Goal: Task Accomplishment & Management: Complete application form

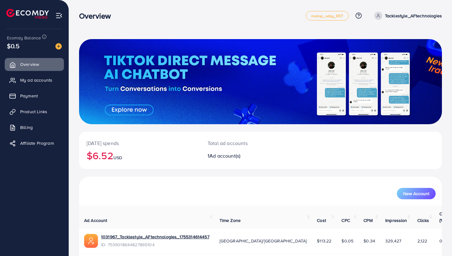
scroll to position [18, 0]
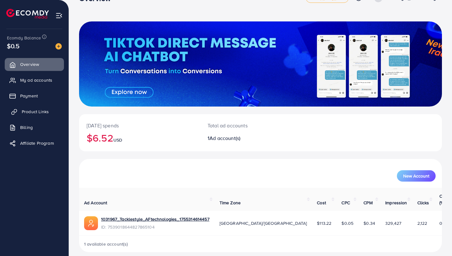
click at [53, 114] on link "Product Links" at bounding box center [34, 111] width 59 height 13
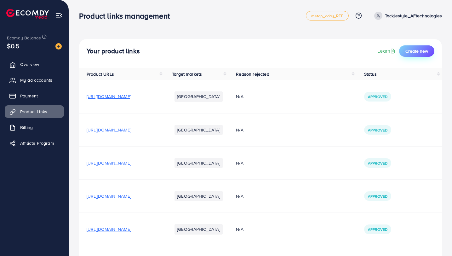
click at [412, 49] on span "Create new" at bounding box center [416, 51] width 23 height 6
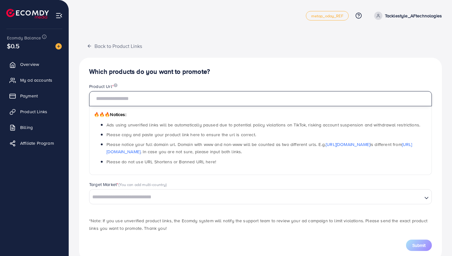
click at [260, 96] on input "text" at bounding box center [260, 98] width 343 height 15
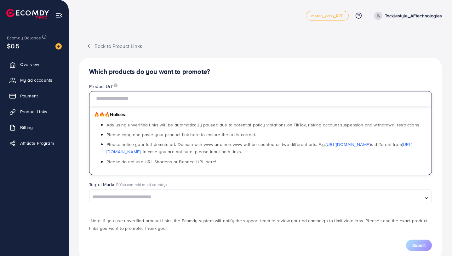
paste input "**********"
type input "**********"
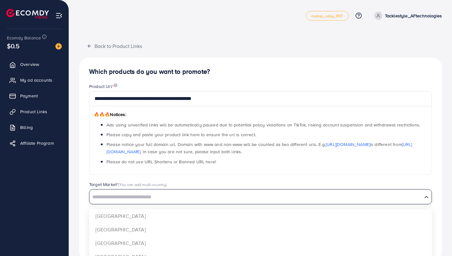
click at [227, 200] on input "Search for option" at bounding box center [256, 197] width 332 height 10
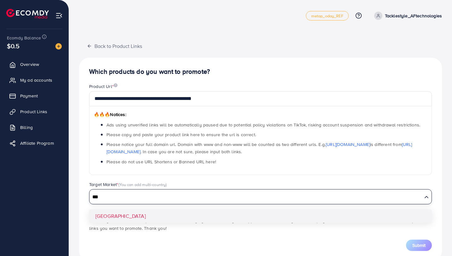
type input "***"
click at [157, 219] on div "**********" at bounding box center [260, 159] width 363 height 203
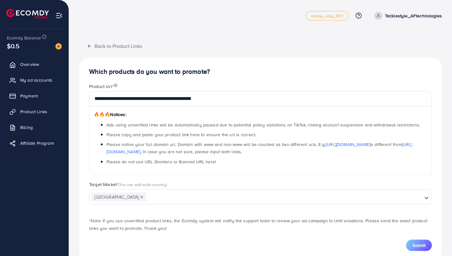
scroll to position [15, 0]
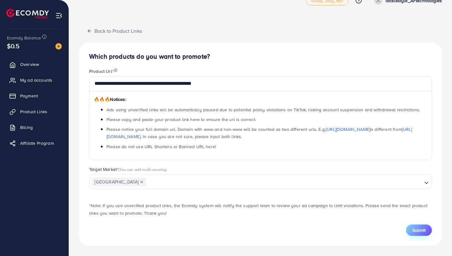
click at [417, 227] on span "Submit" at bounding box center [418, 230] width 13 height 6
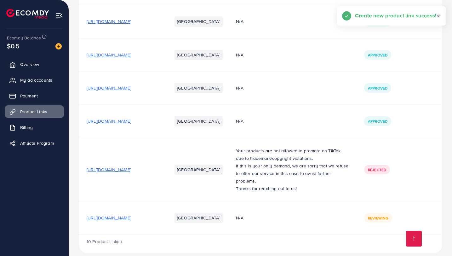
scroll to position [214, 0]
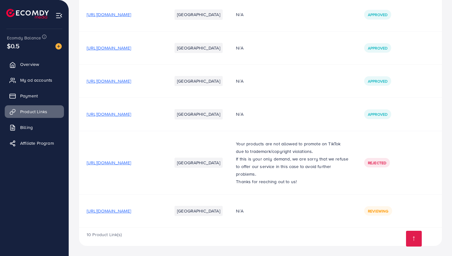
click at [131, 209] on span "[URL][DOMAIN_NAME]" at bounding box center [109, 210] width 44 height 6
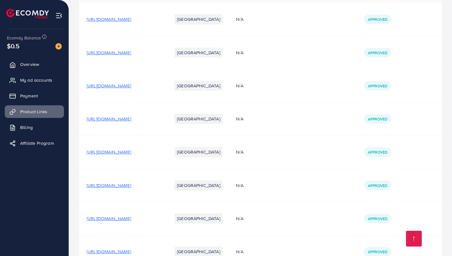
scroll to position [0, 0]
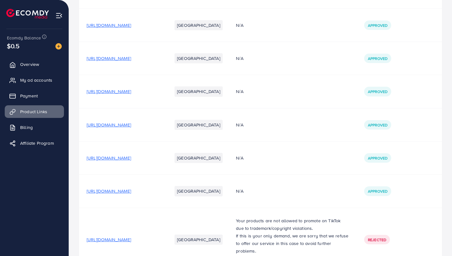
scroll to position [214, 0]
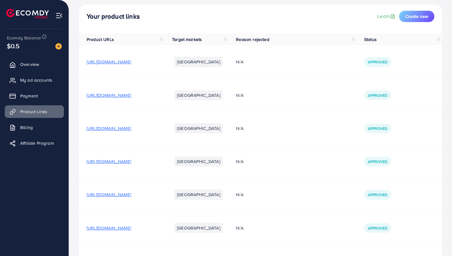
scroll to position [33, 0]
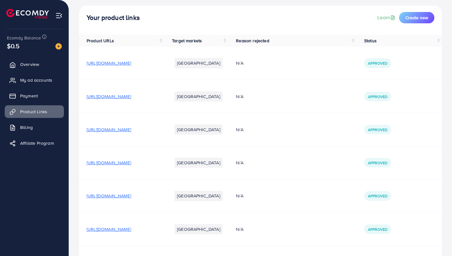
click at [269, 41] on span "Reason rejected" at bounding box center [252, 40] width 33 height 6
click at [356, 39] on th "Reason rejected" at bounding box center [292, 41] width 128 height 12
click at [356, 40] on th "Reason rejected" at bounding box center [292, 41] width 128 height 12
click at [440, 42] on th "Status" at bounding box center [398, 41] width 85 height 12
click at [439, 42] on th "Status" at bounding box center [398, 41] width 85 height 12
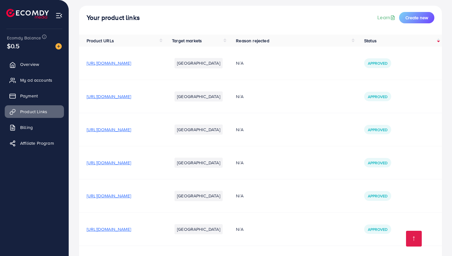
scroll to position [214, 0]
